Goal: Task Accomplishment & Management: Manage account settings

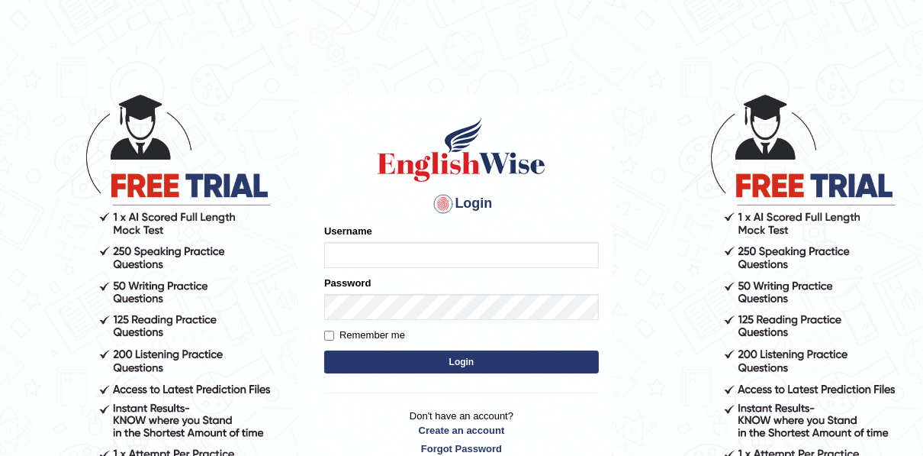
click at [416, 249] on input "Username" at bounding box center [461, 255] width 275 height 26
type input "auralima"
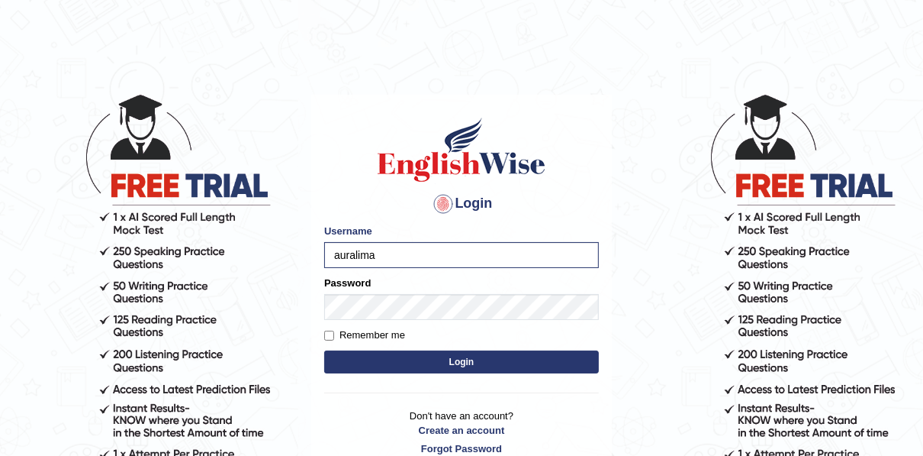
click at [417, 362] on button "Login" at bounding box center [461, 361] width 275 height 23
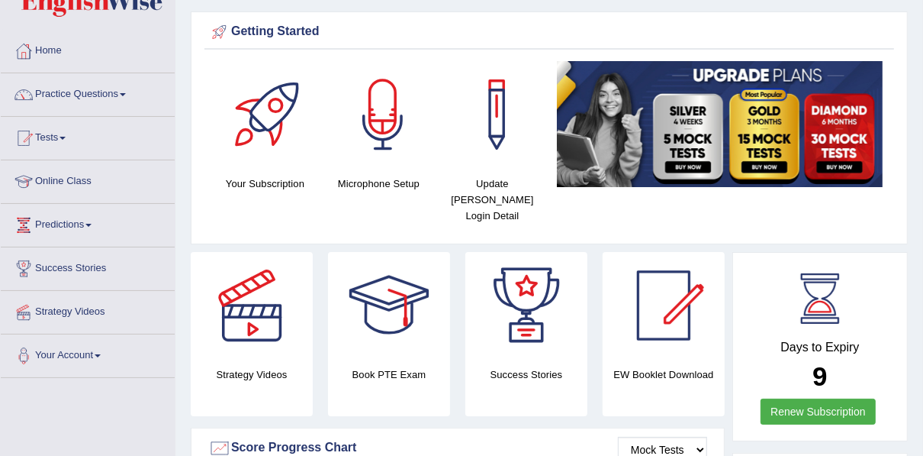
scroll to position [19, 0]
